Goal: Information Seeking & Learning: Learn about a topic

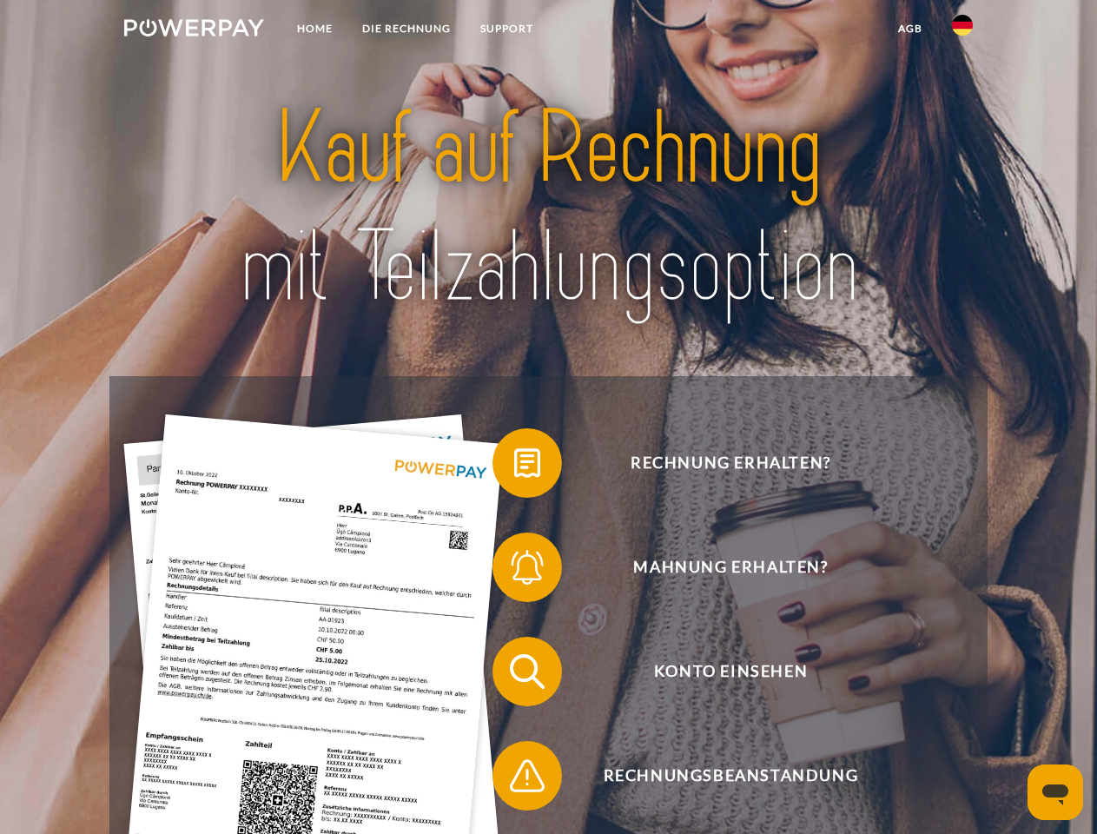
click at [194, 30] on img at bounding box center [194, 27] width 140 height 17
click at [962, 30] on img at bounding box center [962, 25] width 21 height 21
click at [909, 29] on link "agb" at bounding box center [910, 28] width 54 height 31
click at [514, 466] on span at bounding box center [501, 463] width 87 height 87
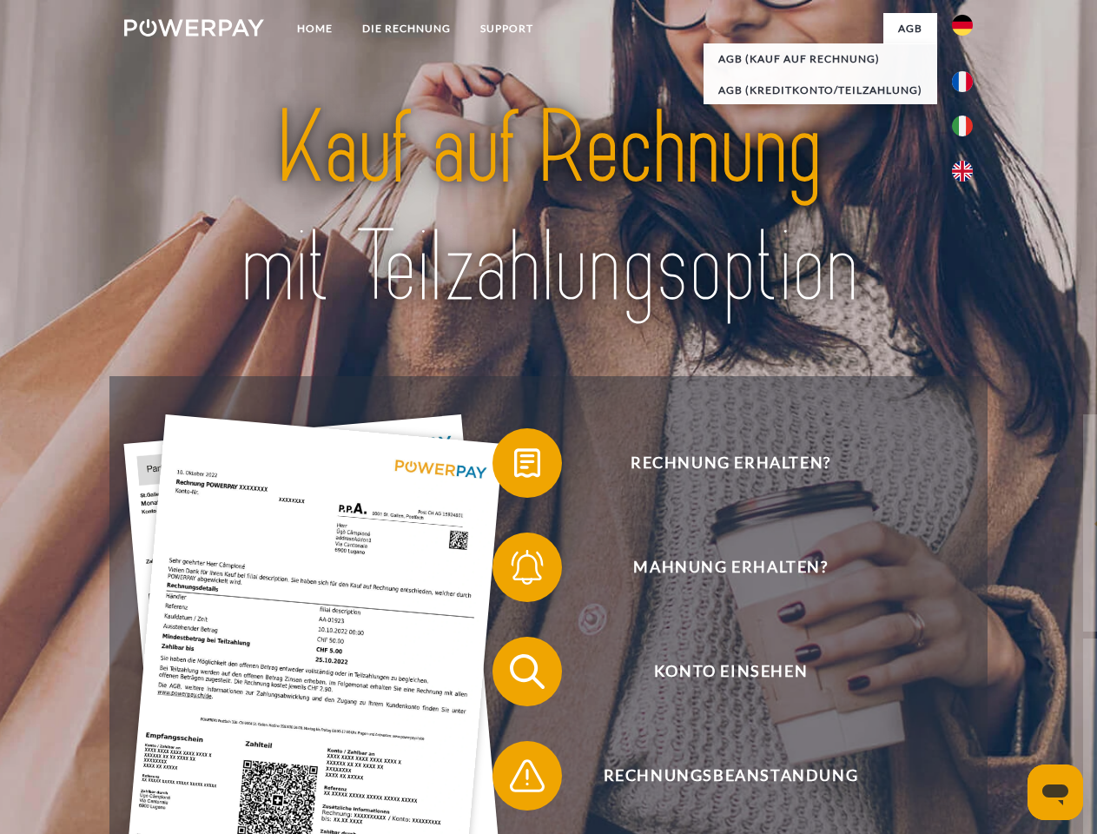
click at [514, 571] on span at bounding box center [501, 567] width 87 height 87
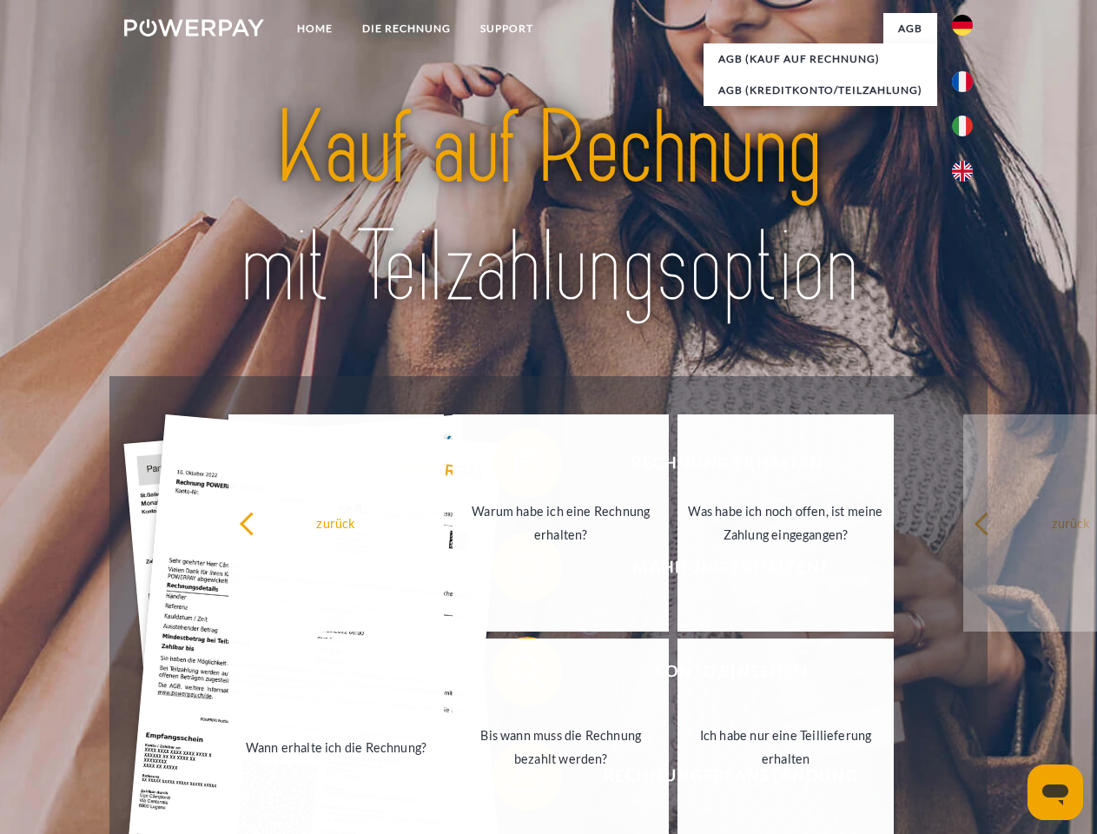
click at [514, 675] on link "Bis wann muss die Rechnung bezahlt werden?" at bounding box center [561, 746] width 216 height 217
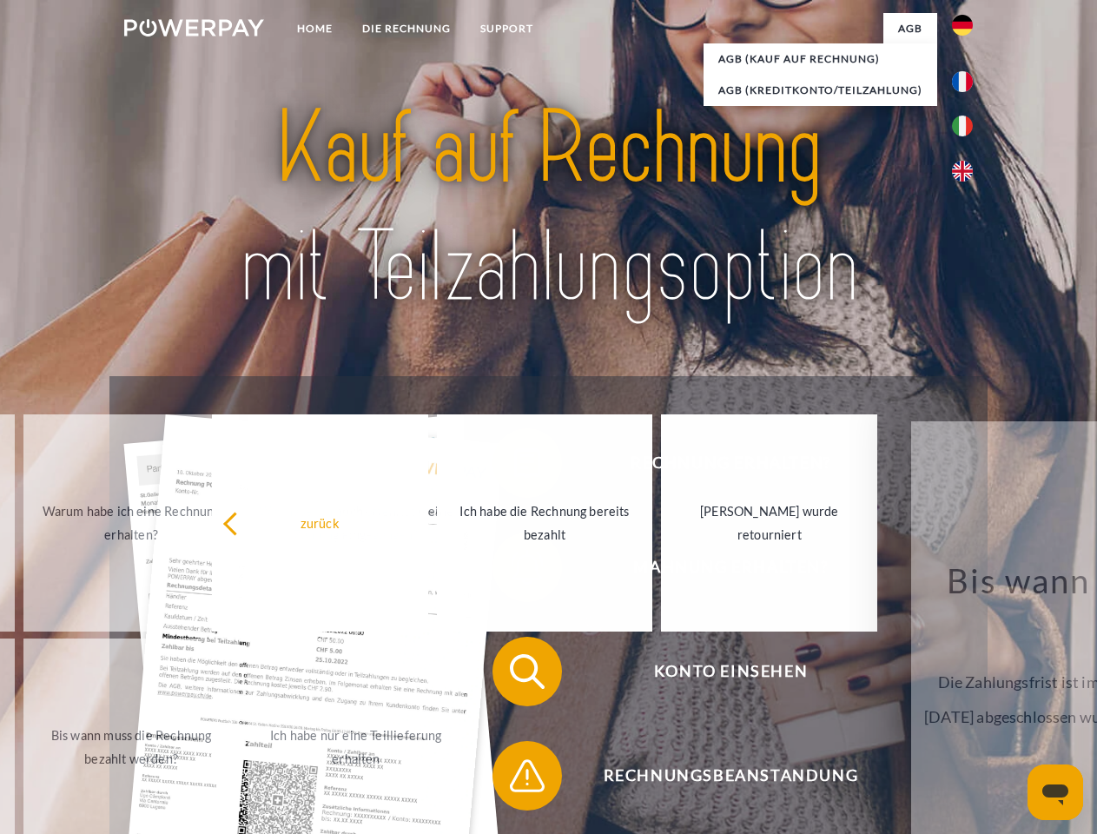
click at [514, 779] on span at bounding box center [501, 775] width 87 height 87
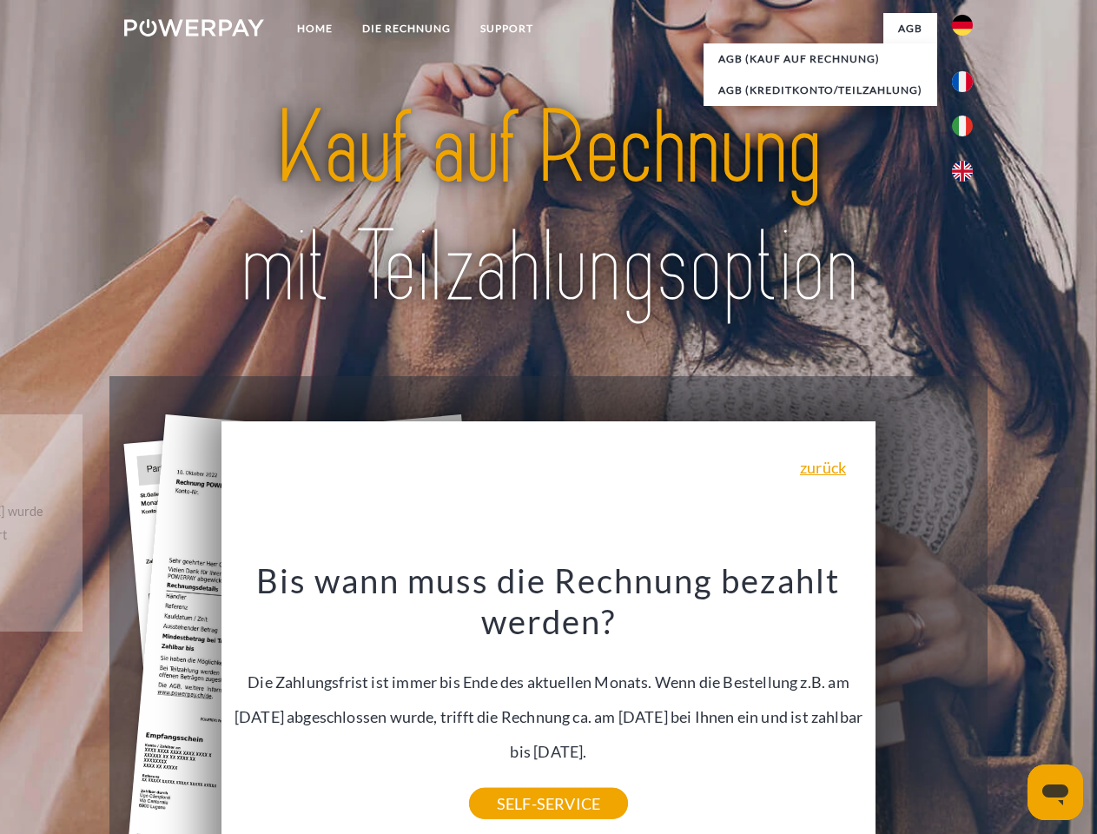
click at [1055, 792] on icon "Messaging-Fenster öffnen" at bounding box center [1055, 794] width 26 height 21
